Goal: Information Seeking & Learning: Learn about a topic

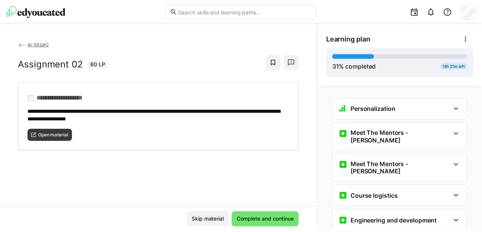
scroll to position [1121, 0]
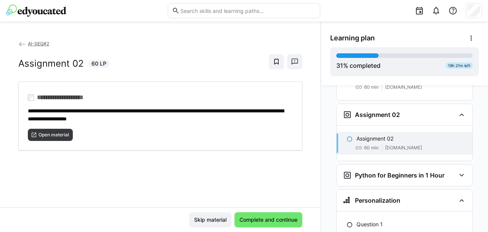
click at [21, 42] on eds-icon at bounding box center [22, 44] width 8 height 8
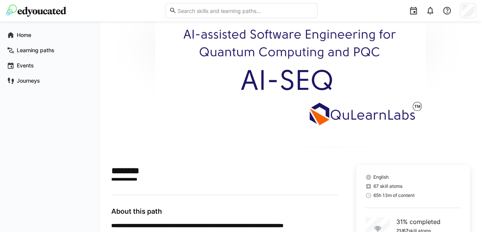
scroll to position [39, 0]
click at [0, 0] on app-navigation-label "Home" at bounding box center [0, 0] width 0 height 0
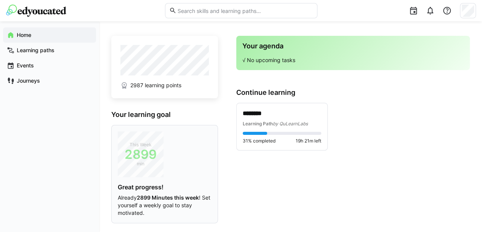
scroll to position [0, 0]
click at [0, 0] on app-navigation-label "Learning paths" at bounding box center [0, 0] width 0 height 0
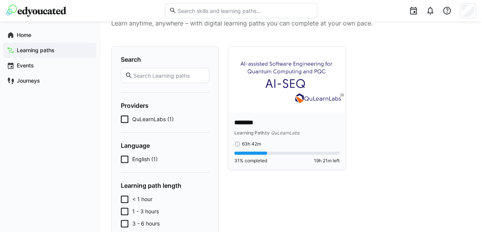
scroll to position [28, 0]
click at [266, 137] on div "******** Learning Path by QuLearnLabs 63h 42m" at bounding box center [286, 132] width 105 height 29
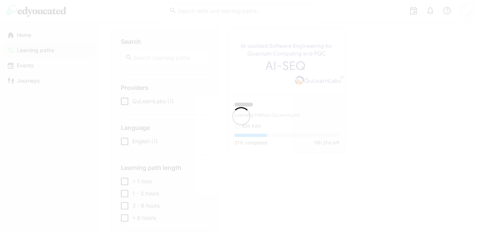
scroll to position [53, 0]
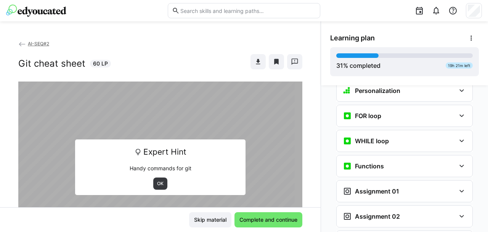
scroll to position [604, 0]
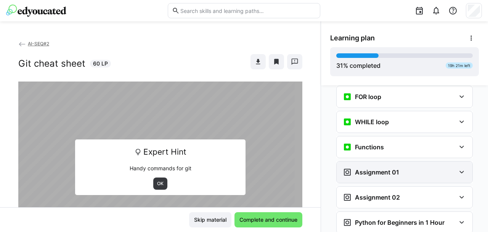
click at [366, 168] on h3 "Assignment 01" at bounding box center [377, 172] width 44 height 8
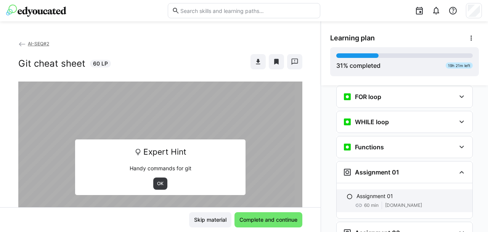
click at [372, 193] on p "Assignment 01" at bounding box center [374, 197] width 37 height 8
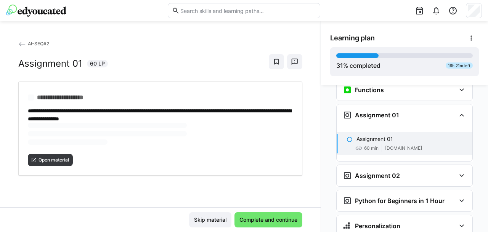
scroll to position [662, 0]
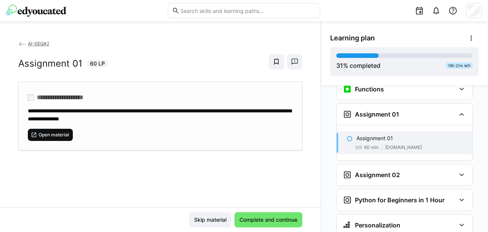
click at [57, 159] on div "**********" at bounding box center [160, 124] width 321 height 168
click at [50, 135] on span "Open material" at bounding box center [54, 135] width 32 height 6
